Goal: Transaction & Acquisition: Obtain resource

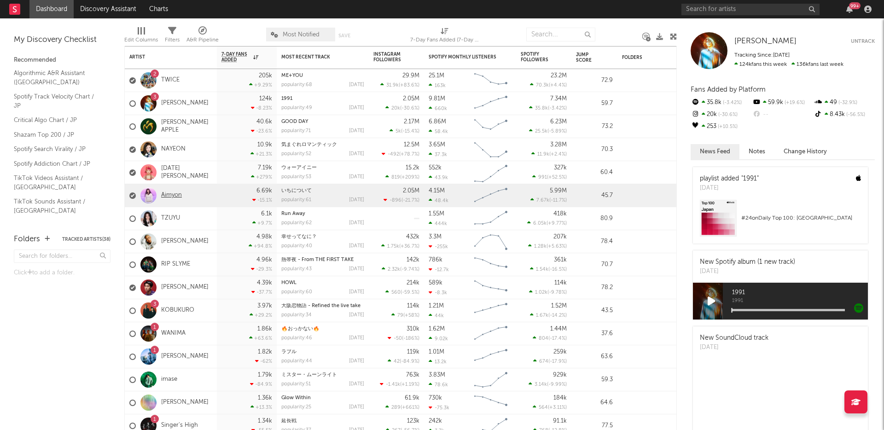
click at [177, 196] on link "Aimyon" at bounding box center [171, 195] width 21 height 8
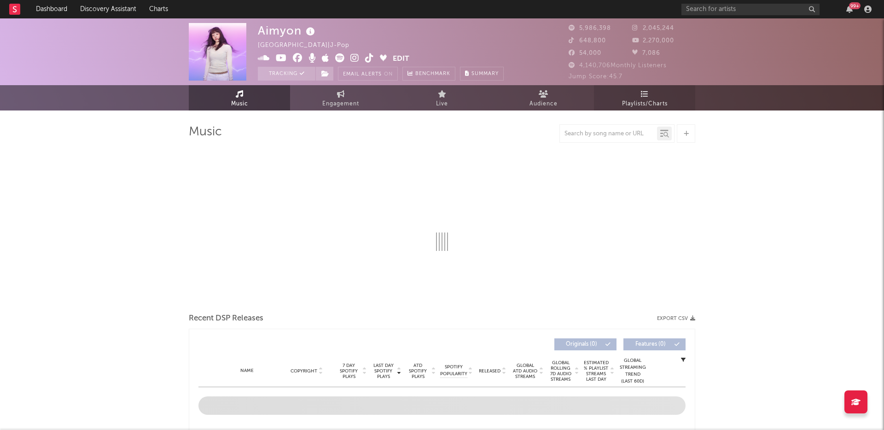
select select "6m"
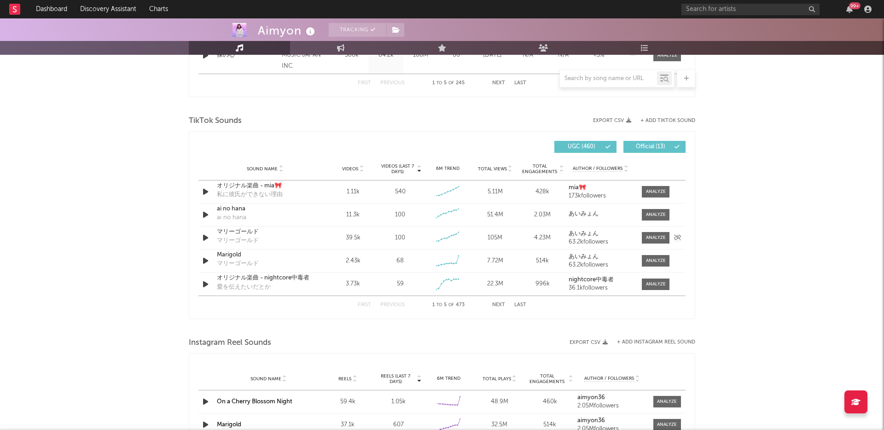
scroll to position [571, 0]
click at [665, 119] on button "+ Add TikTok Sound" at bounding box center [667, 119] width 55 height 5
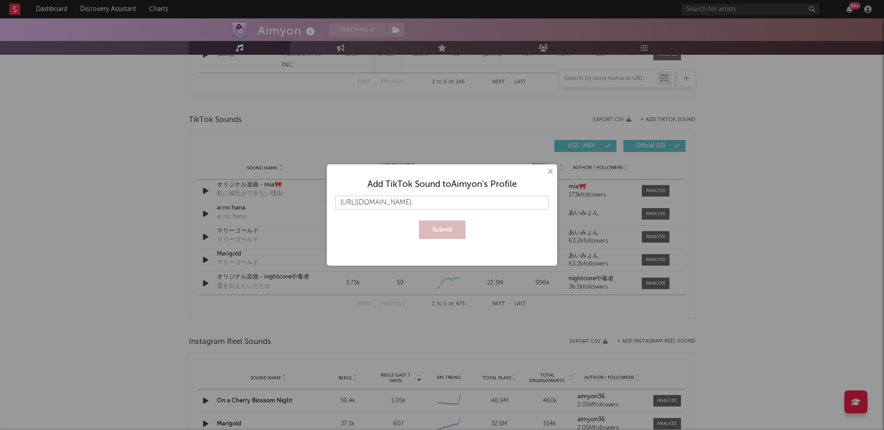
scroll to position [0, 241]
type input "[URL][DOMAIN_NAME]"
click at [448, 232] on button "Submit" at bounding box center [442, 229] width 46 height 18
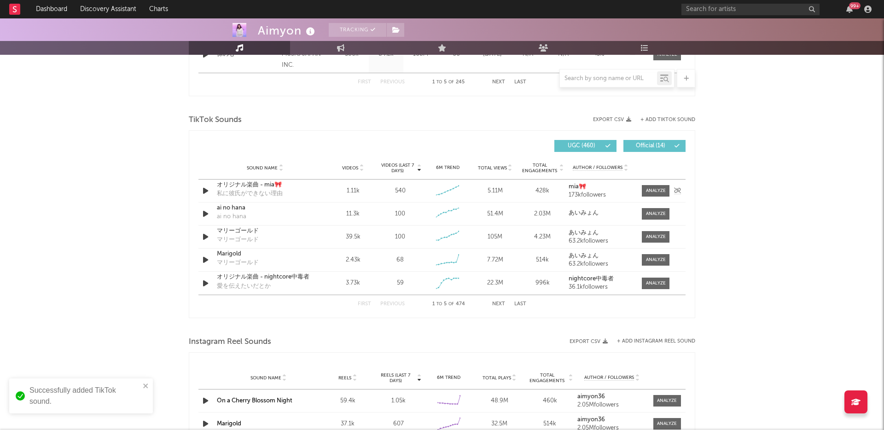
click at [266, 183] on div "オリジナル楽曲 - mia🎀" at bounding box center [265, 184] width 96 height 9
click at [657, 189] on div at bounding box center [656, 190] width 20 height 7
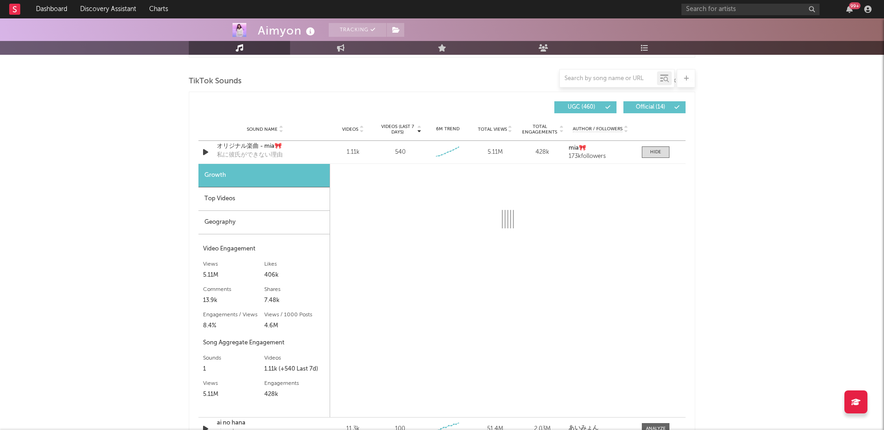
scroll to position [639, 0]
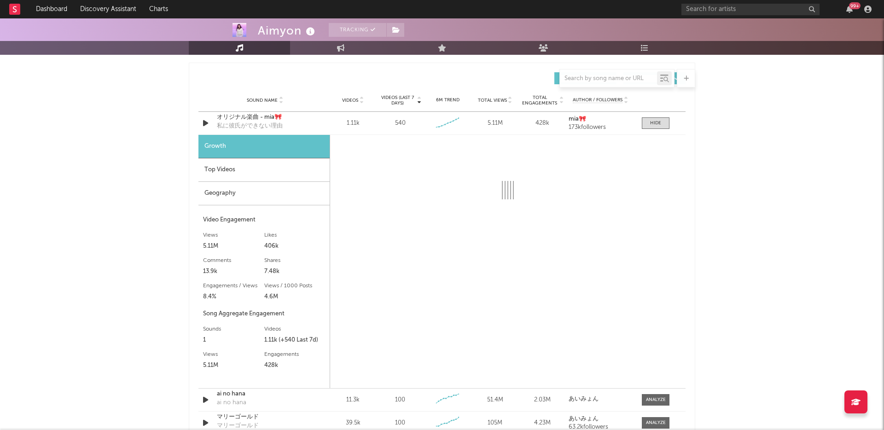
select select "6m"
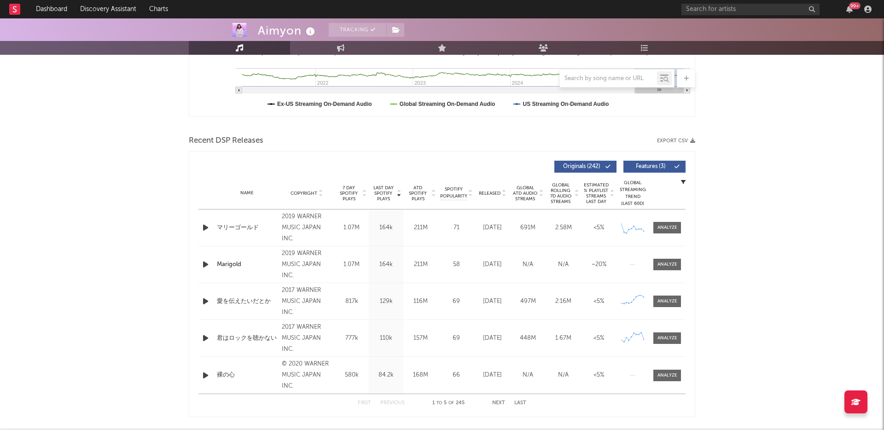
scroll to position [38, 0]
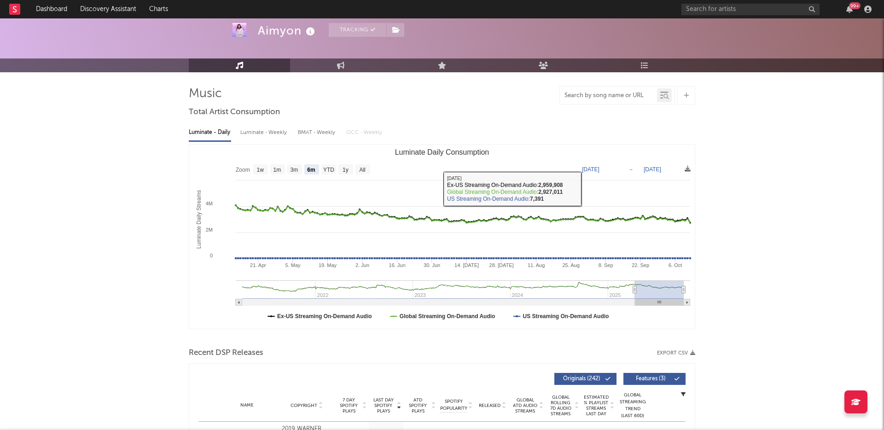
click at [607, 96] on input "text" at bounding box center [608, 95] width 97 height 7
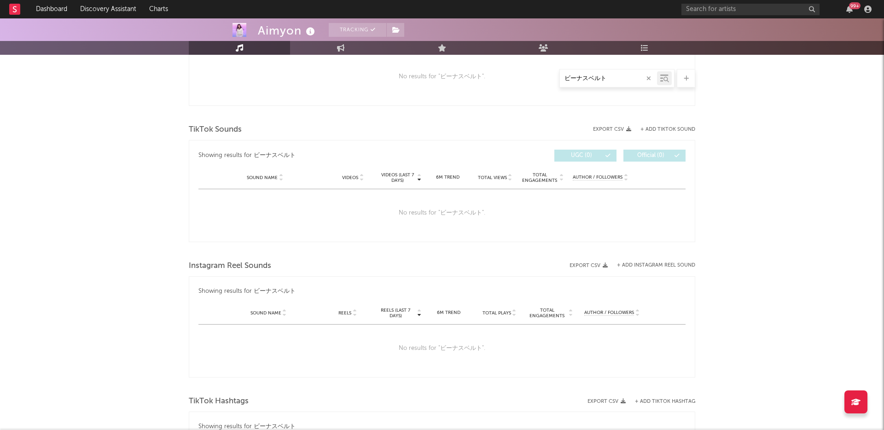
scroll to position [418, 0]
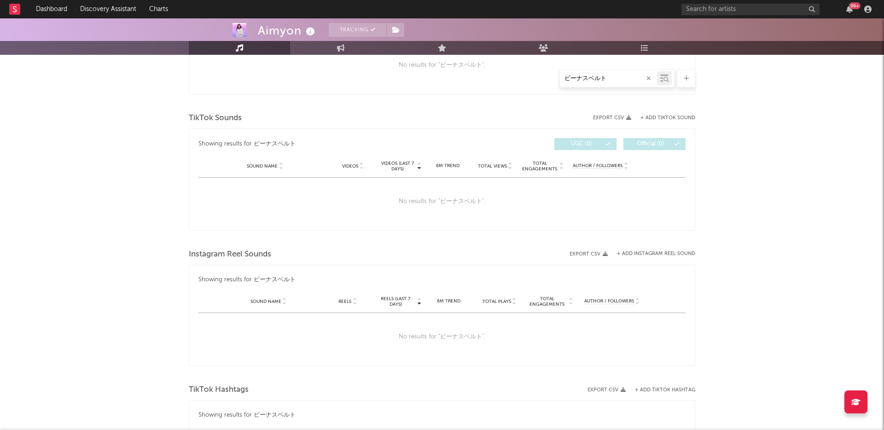
drag, startPoint x: 611, startPoint y: 81, endPoint x: 527, endPoint y: 80, distance: 84.7
click at [527, 80] on div "ビーナスベルト" at bounding box center [442, 78] width 506 height 18
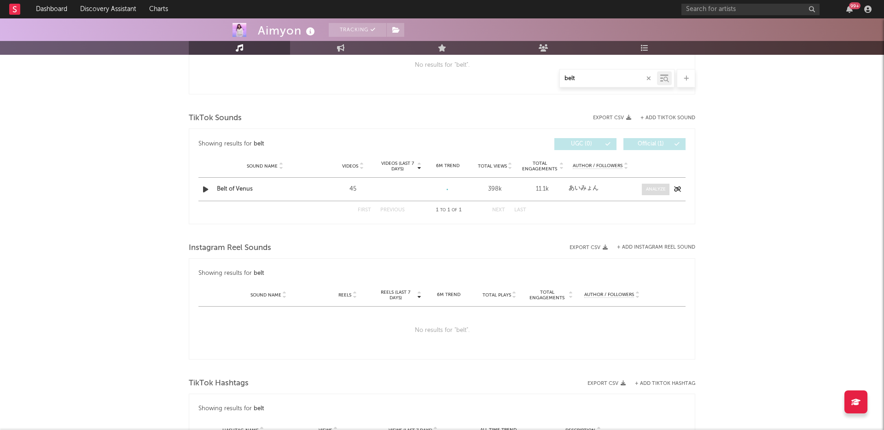
type input "belt"
click at [657, 194] on span at bounding box center [656, 190] width 28 height 12
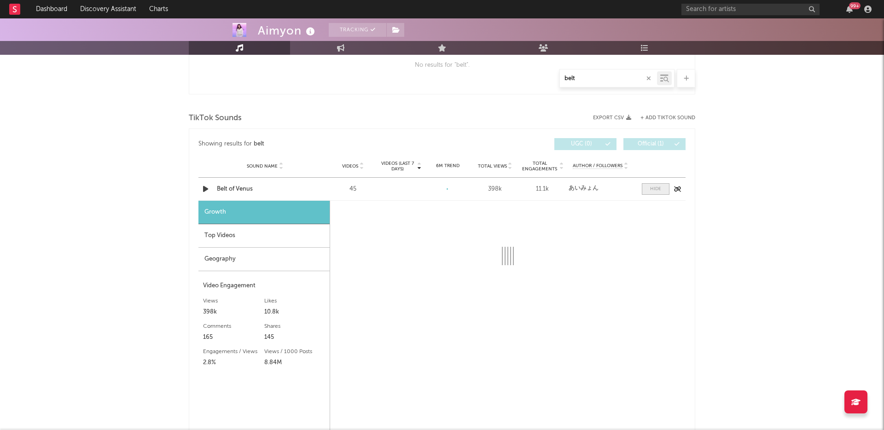
select select "1w"
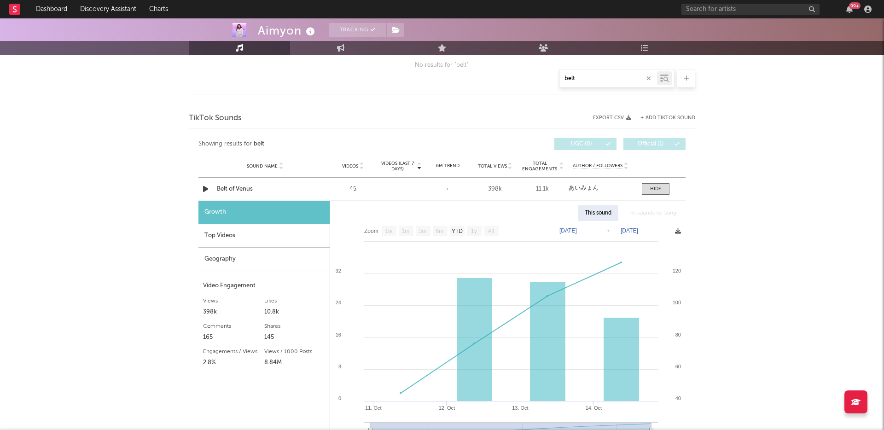
click at [677, 231] on icon at bounding box center [678, 231] width 6 height 6
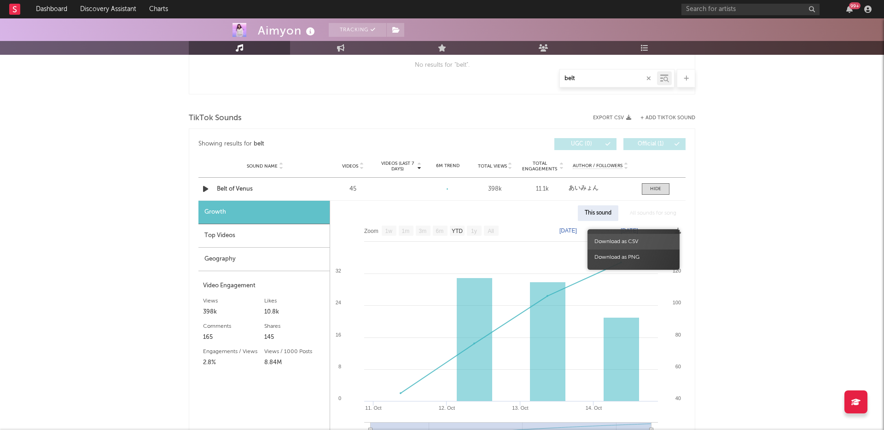
click at [648, 243] on span "Download as CSV" at bounding box center [633, 242] width 92 height 16
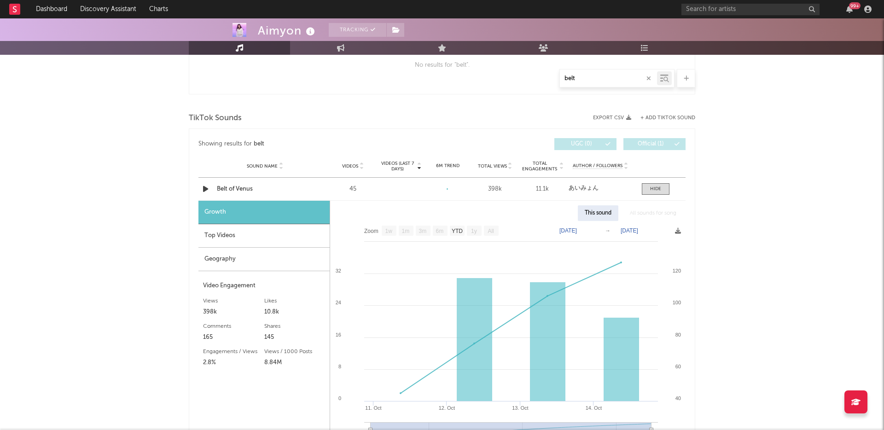
click at [228, 236] on div "Top Videos" at bounding box center [263, 235] width 131 height 23
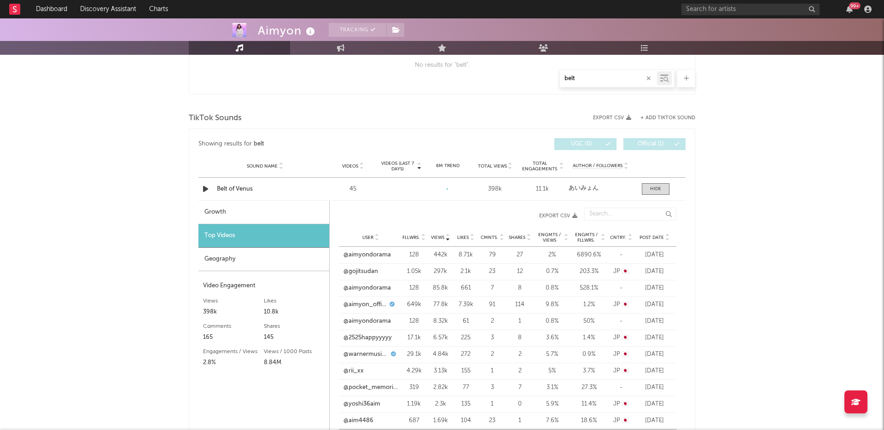
click at [575, 216] on icon "button" at bounding box center [574, 215] width 5 height 5
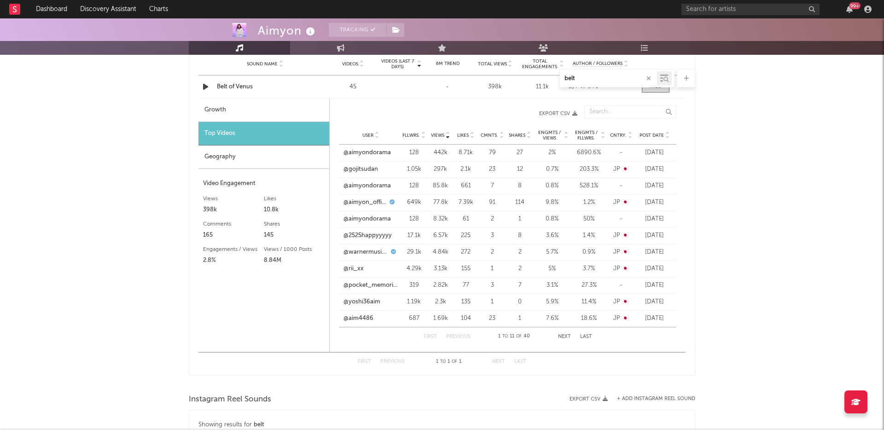
scroll to position [416, 0]
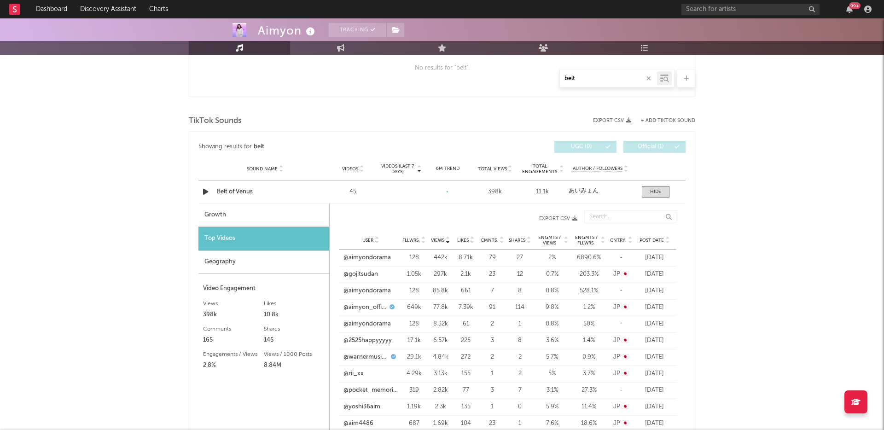
click at [647, 74] on button "button" at bounding box center [648, 78] width 7 height 9
click at [649, 81] on input "text" at bounding box center [608, 78] width 97 height 7
select select "6m"
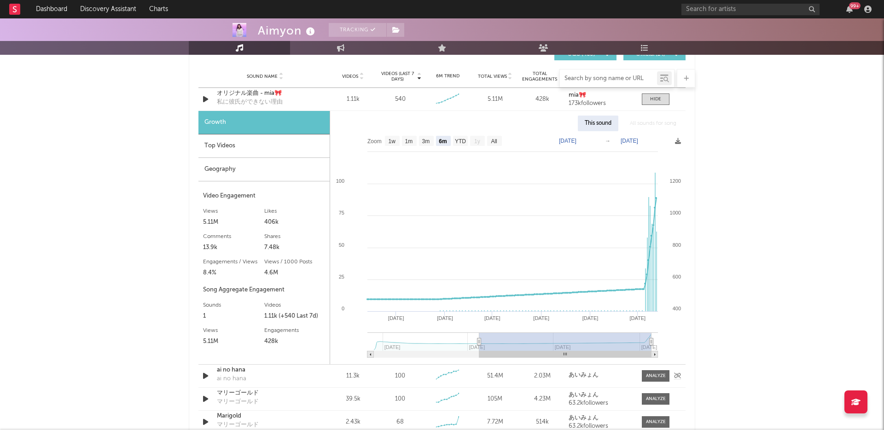
scroll to position [614, 0]
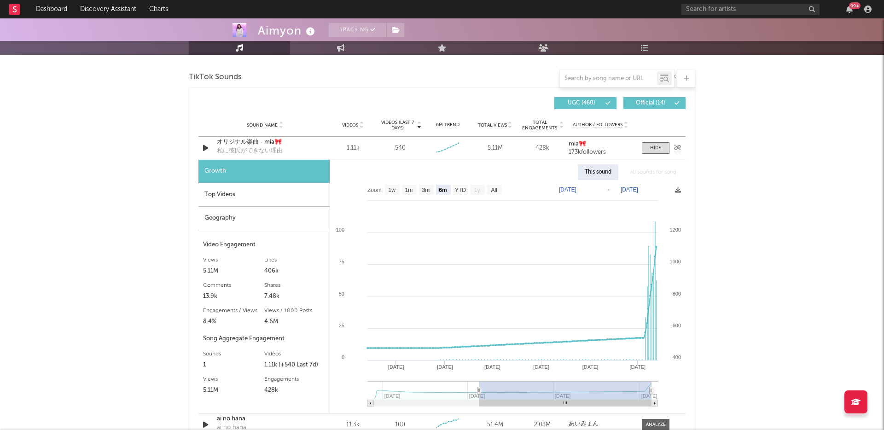
click at [255, 140] on div "オリジナル楽曲 - mia🎀" at bounding box center [265, 142] width 96 height 9
click at [567, 190] on text "[DATE]" at bounding box center [567, 189] width 17 height 6
click at [580, 190] on input "[DATE]" at bounding box center [575, 189] width 43 height 9
click at [579, 190] on input "[DATE]" at bounding box center [575, 189] width 43 height 9
type input "[DATE]"
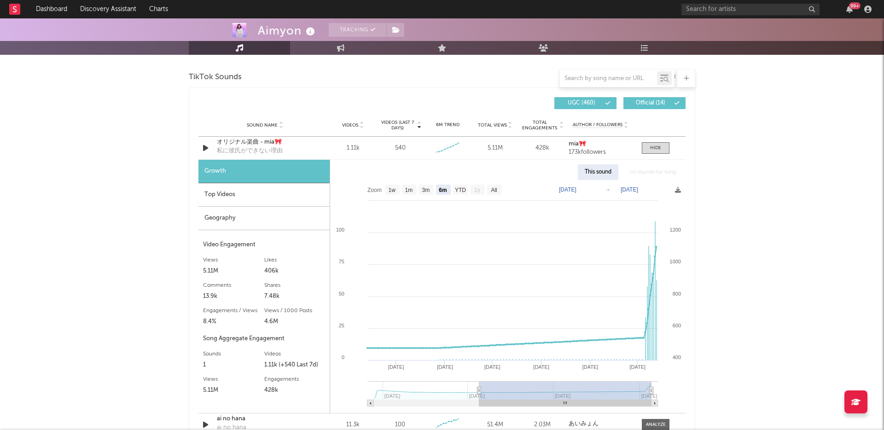
click at [697, 211] on div "Aimyon Tracking [GEOGRAPHIC_DATA] | J-Pop Edit Tracking Email Alerts On Benchma…" at bounding box center [442, 319] width 884 height 1831
click at [576, 190] on text "[DATE]" at bounding box center [567, 189] width 17 height 6
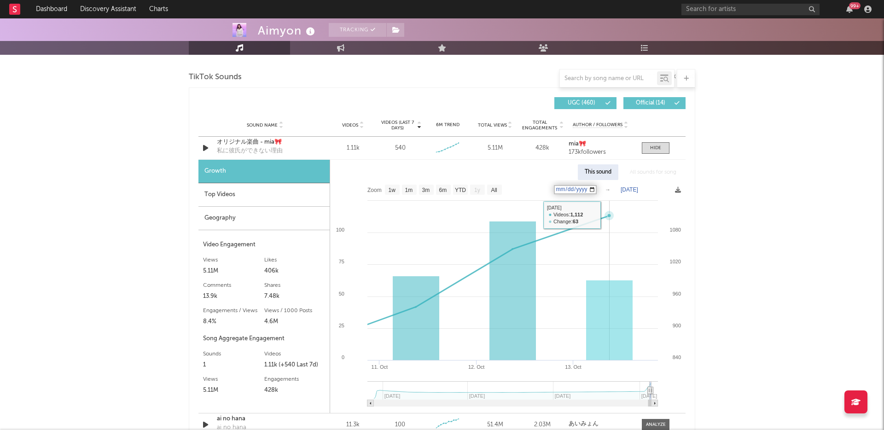
type input "[DATE]"
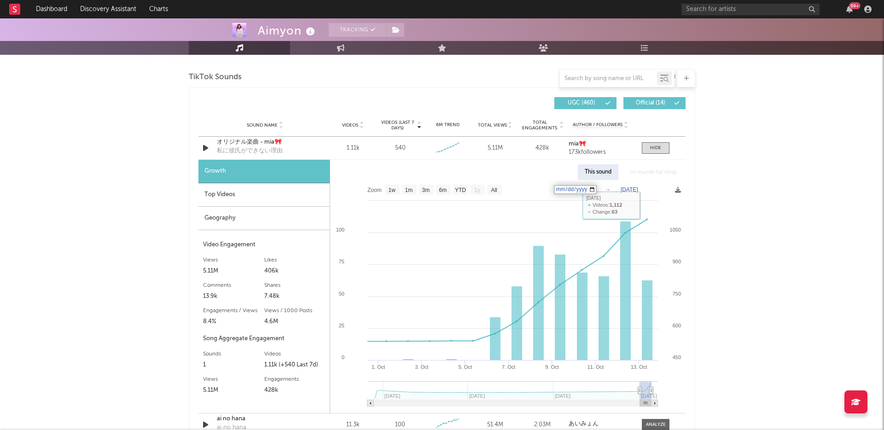
click at [785, 254] on div "Aimyon Tracking [GEOGRAPHIC_DATA] | J-Pop Edit Tracking Email Alerts On Benchma…" at bounding box center [442, 319] width 884 height 1831
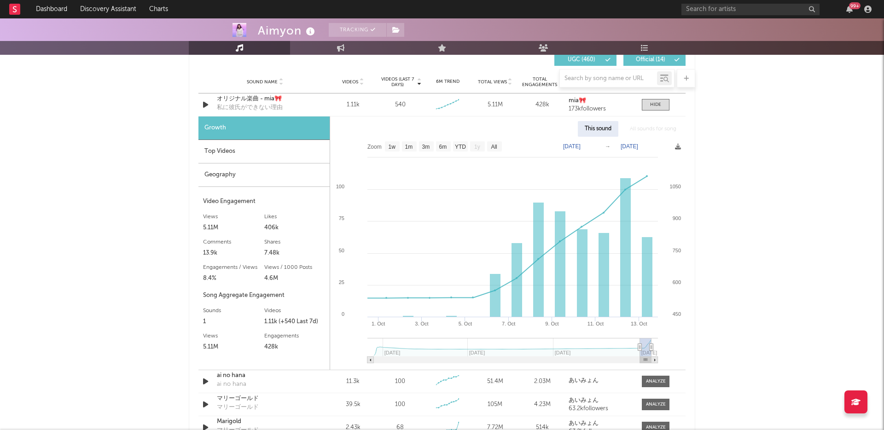
scroll to position [654, 0]
